Goal: Information Seeking & Learning: Learn about a topic

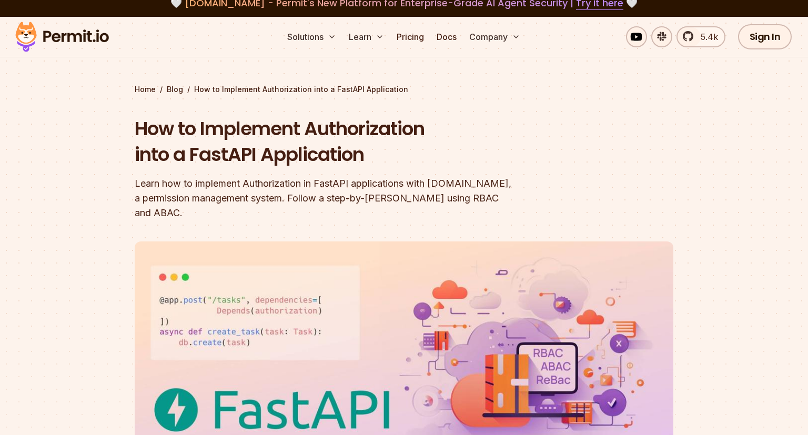
scroll to position [12, 0]
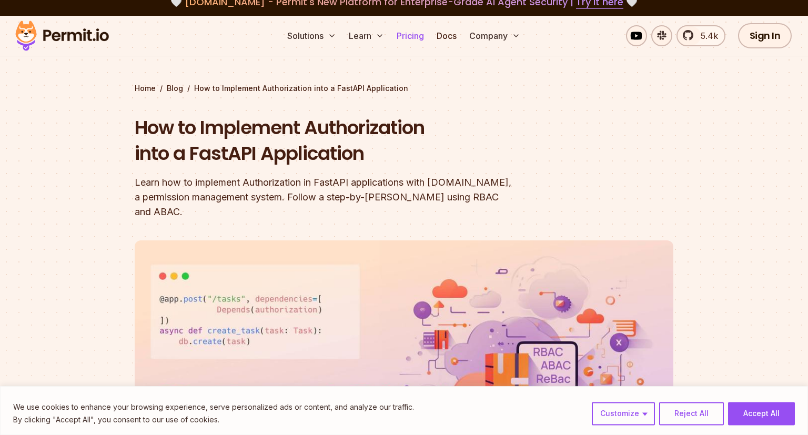
click at [409, 36] on link "Pricing" at bounding box center [410, 35] width 36 height 21
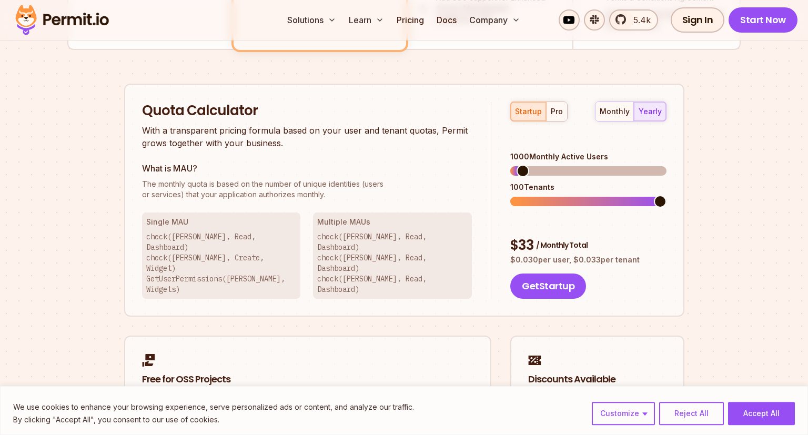
scroll to position [630, 0]
click at [510, 195] on span at bounding box center [516, 201] width 13 height 13
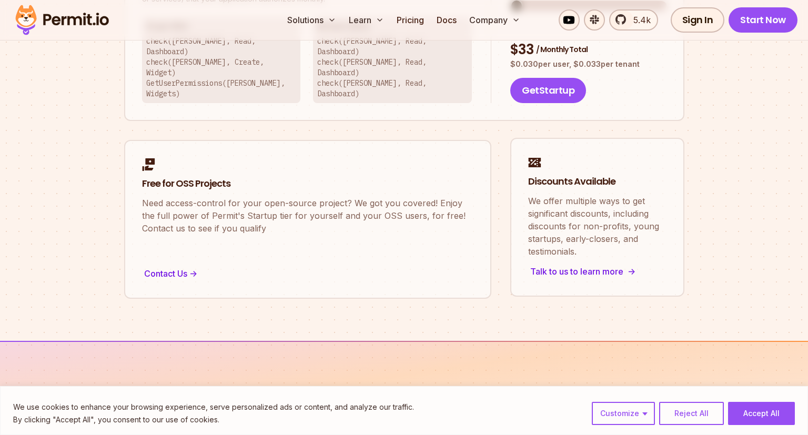
scroll to position [633, 0]
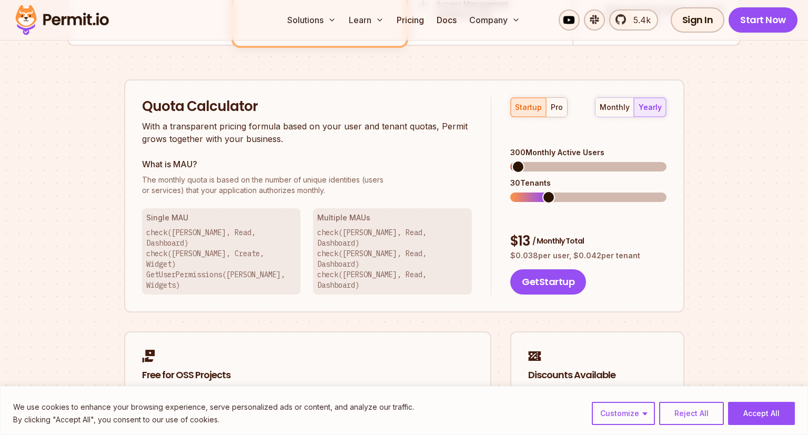
click at [512, 160] on span at bounding box center [518, 166] width 13 height 13
click at [623, 110] on div "monthly" at bounding box center [615, 107] width 30 height 11
click at [639, 104] on button "yearly" at bounding box center [650, 107] width 32 height 19
click at [544, 191] on span at bounding box center [548, 197] width 13 height 13
click at [519, 160] on span at bounding box center [518, 166] width 13 height 13
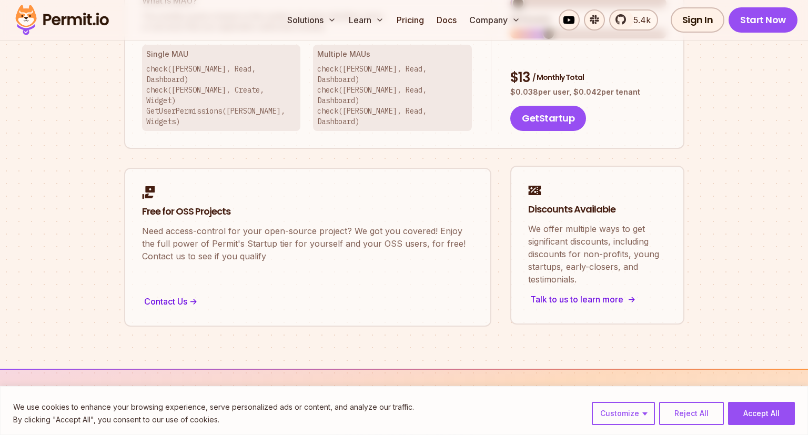
scroll to position [796, 0]
click at [580, 292] on div "Talk to us to learn more ->" at bounding box center [597, 299] width 138 height 15
click at [553, 292] on div "Talk to us to learn more ->" at bounding box center [597, 299] width 138 height 15
